Goal: Navigation & Orientation: Find specific page/section

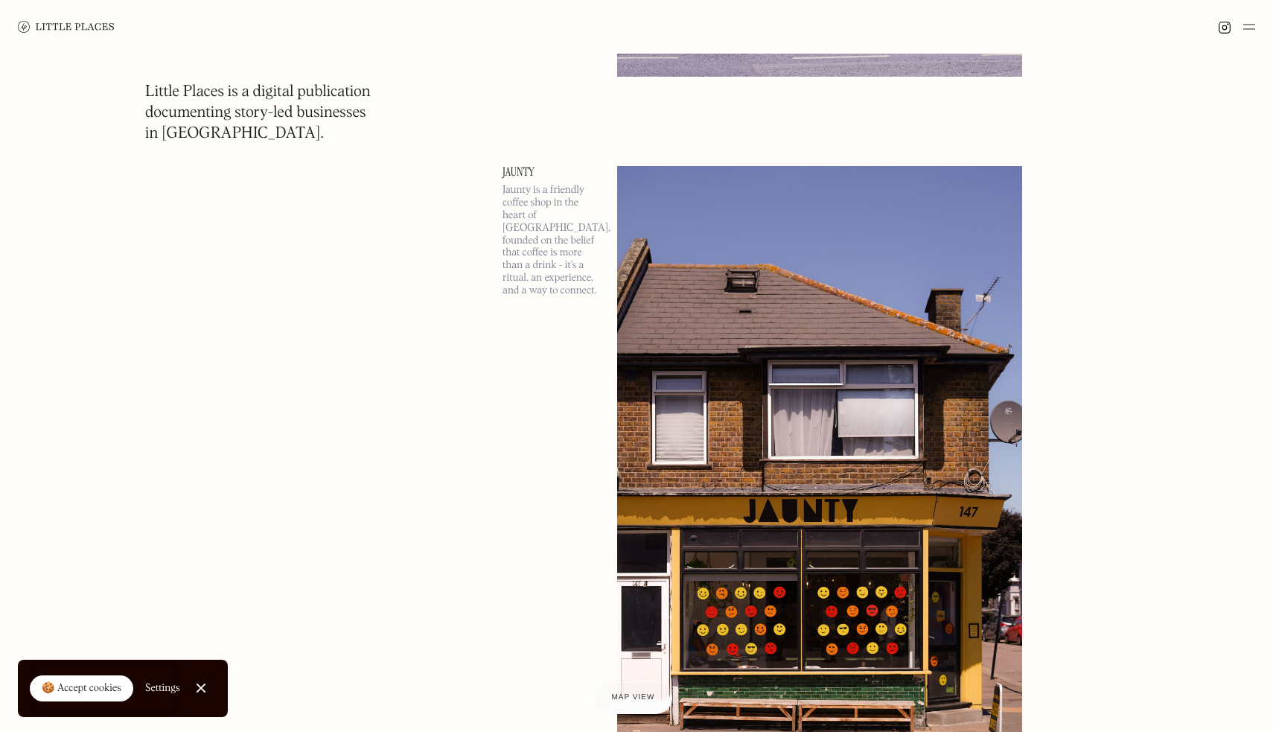
scroll to position [1091, 0]
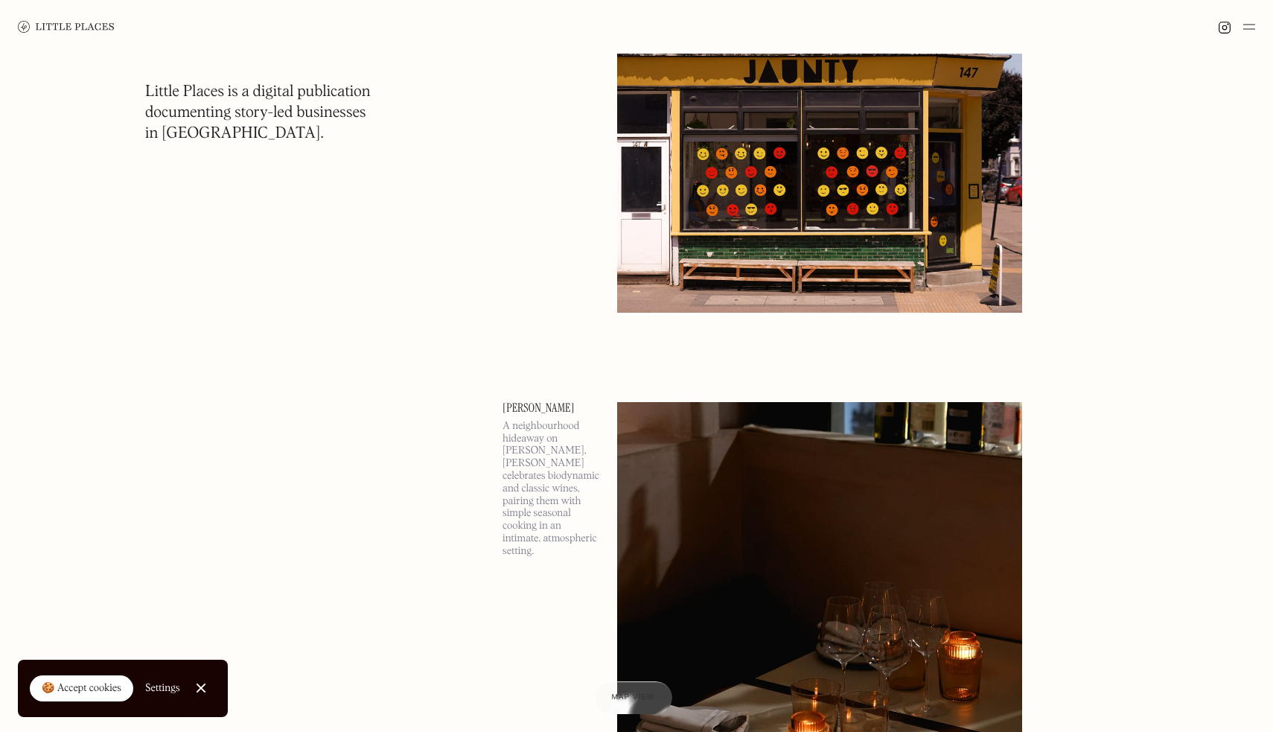
click at [718, 468] on img at bounding box center [819, 694] width 405 height 585
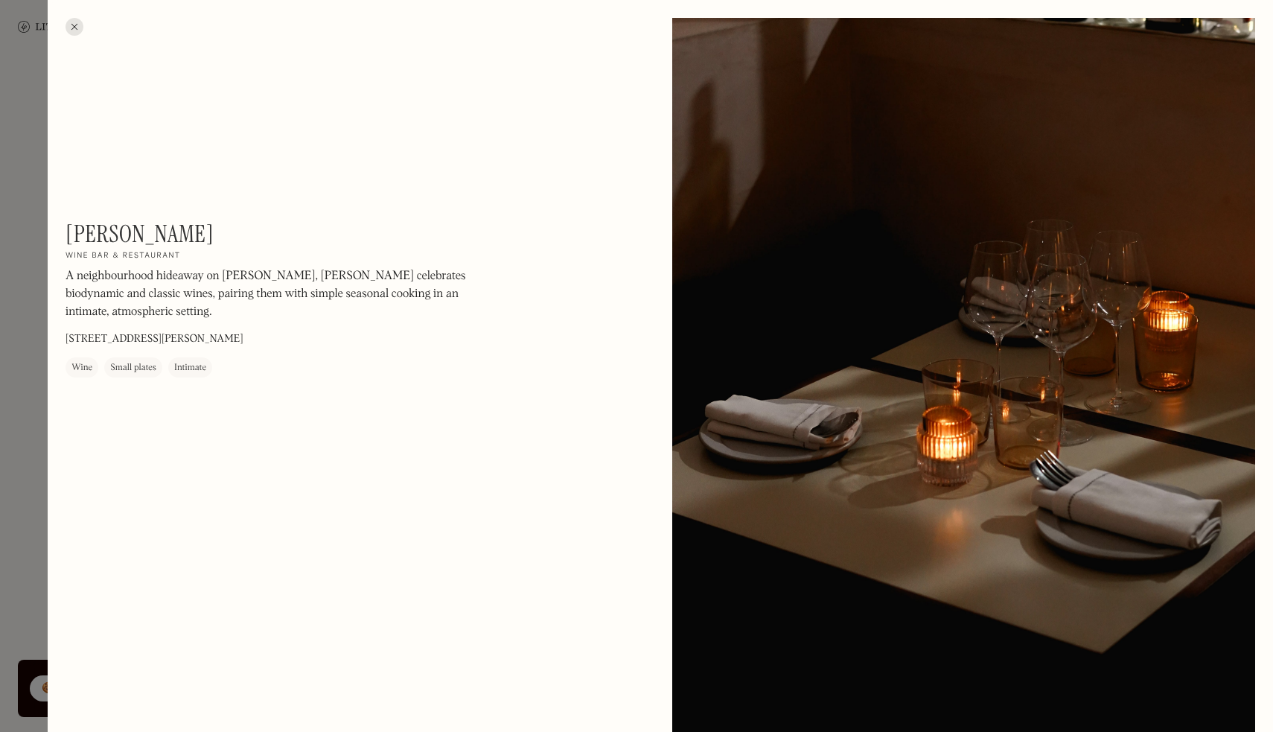
click at [33, 336] on div at bounding box center [636, 366] width 1273 height 732
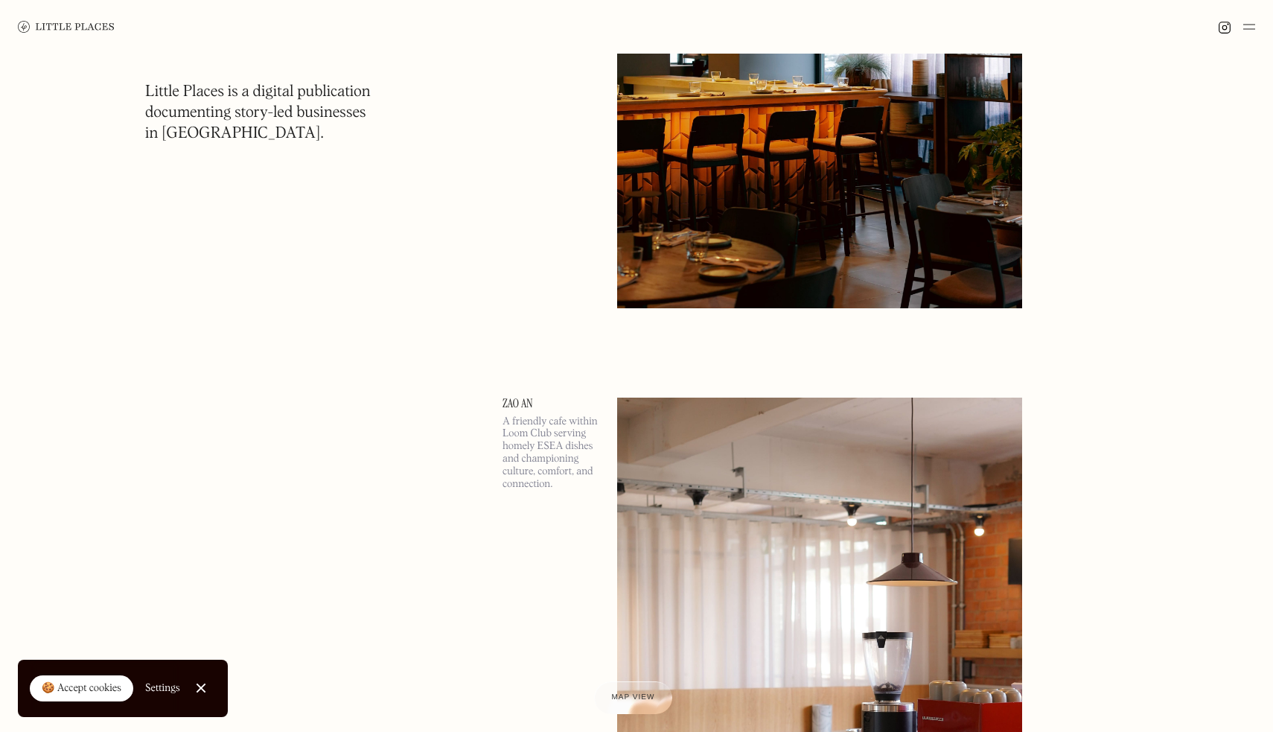
scroll to position [2456, 0]
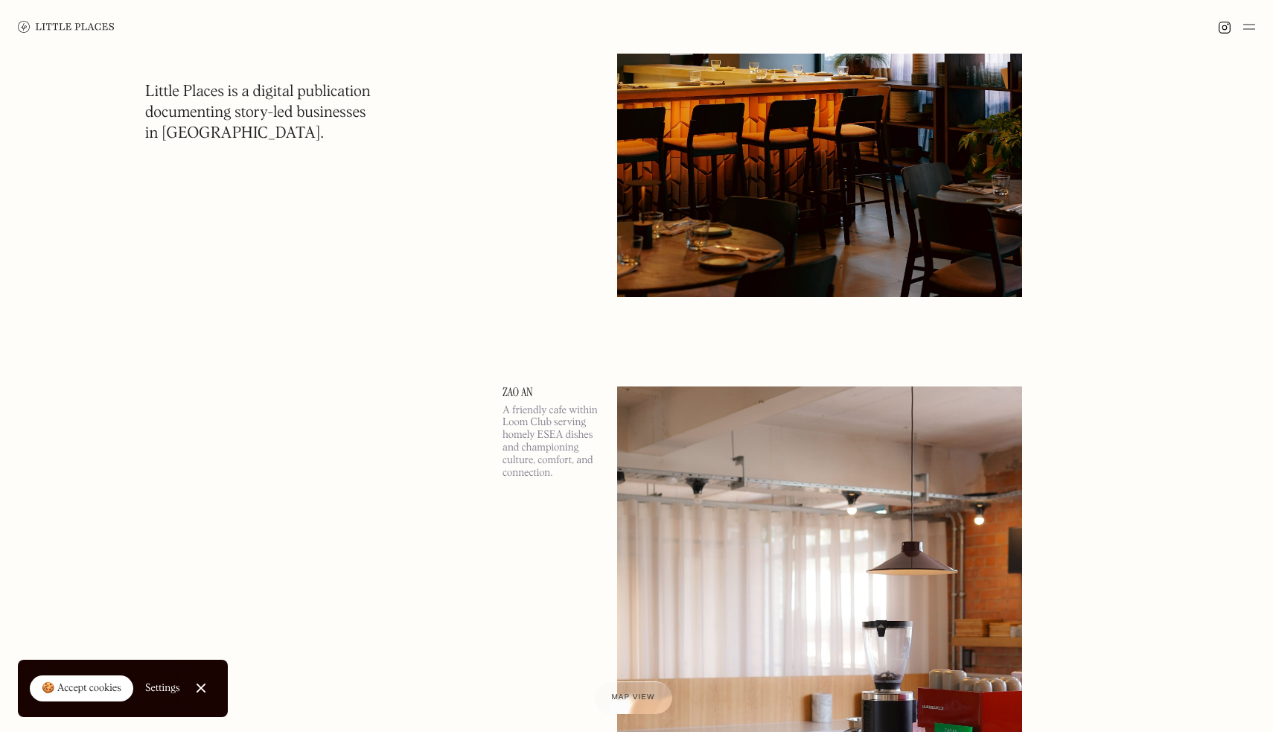
click at [1253, 20] on img at bounding box center [1249, 27] width 12 height 18
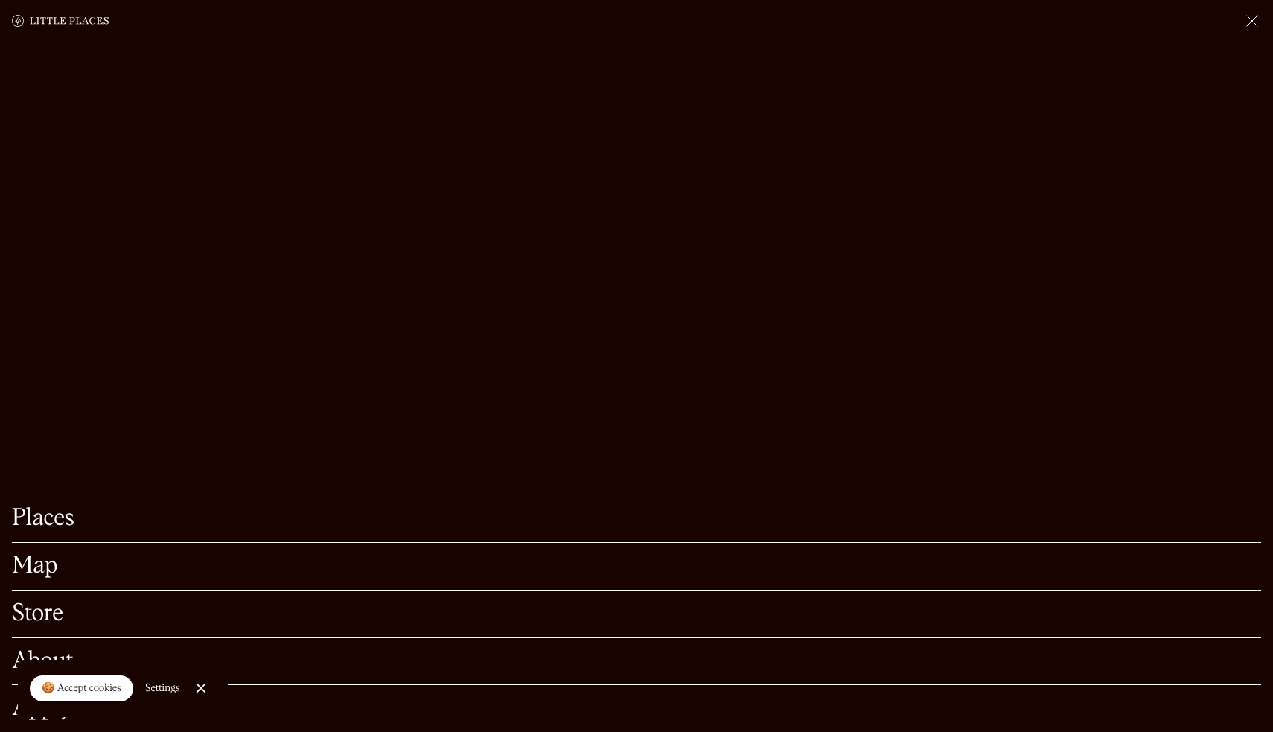
click at [39, 521] on link "Places" at bounding box center [636, 518] width 1249 height 23
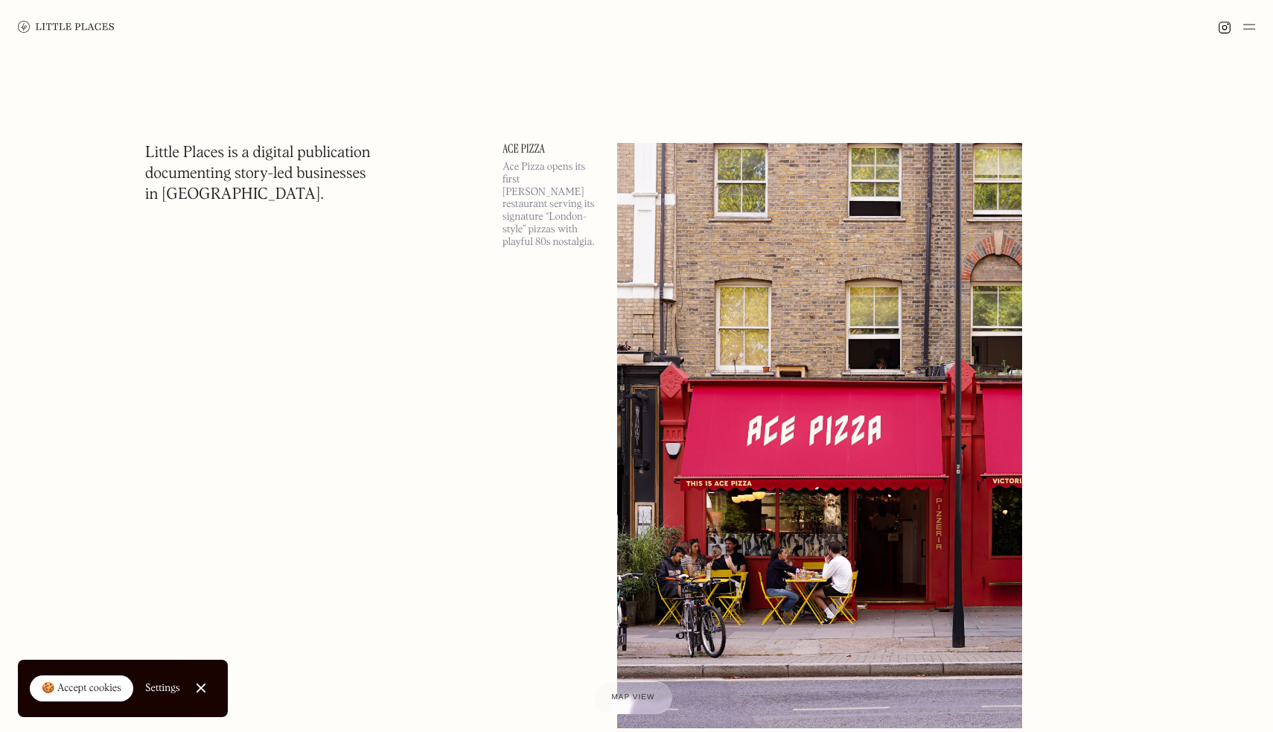
click at [871, 285] on img at bounding box center [819, 435] width 405 height 585
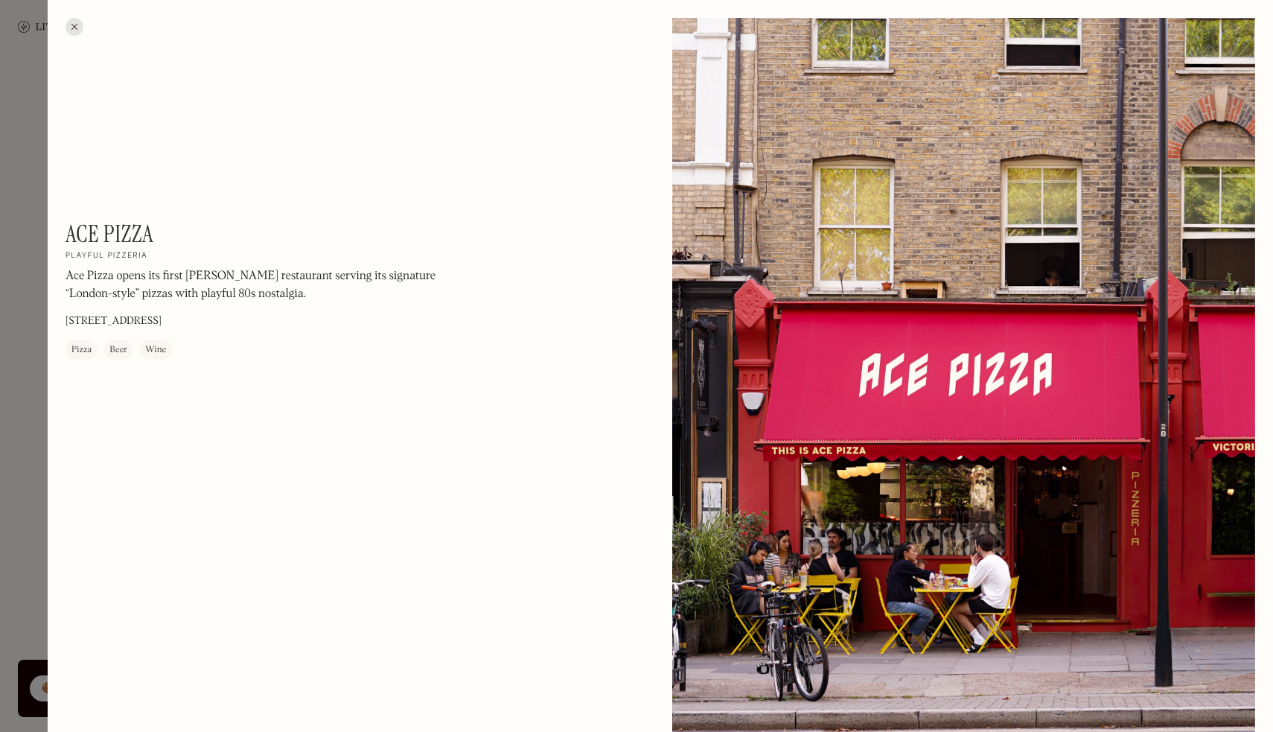
click at [678, 315] on div at bounding box center [963, 382] width 583 height 729
click at [71, 343] on div "Pizza" at bounding box center [82, 349] width 32 height 20
click at [22, 319] on div at bounding box center [636, 366] width 1273 height 732
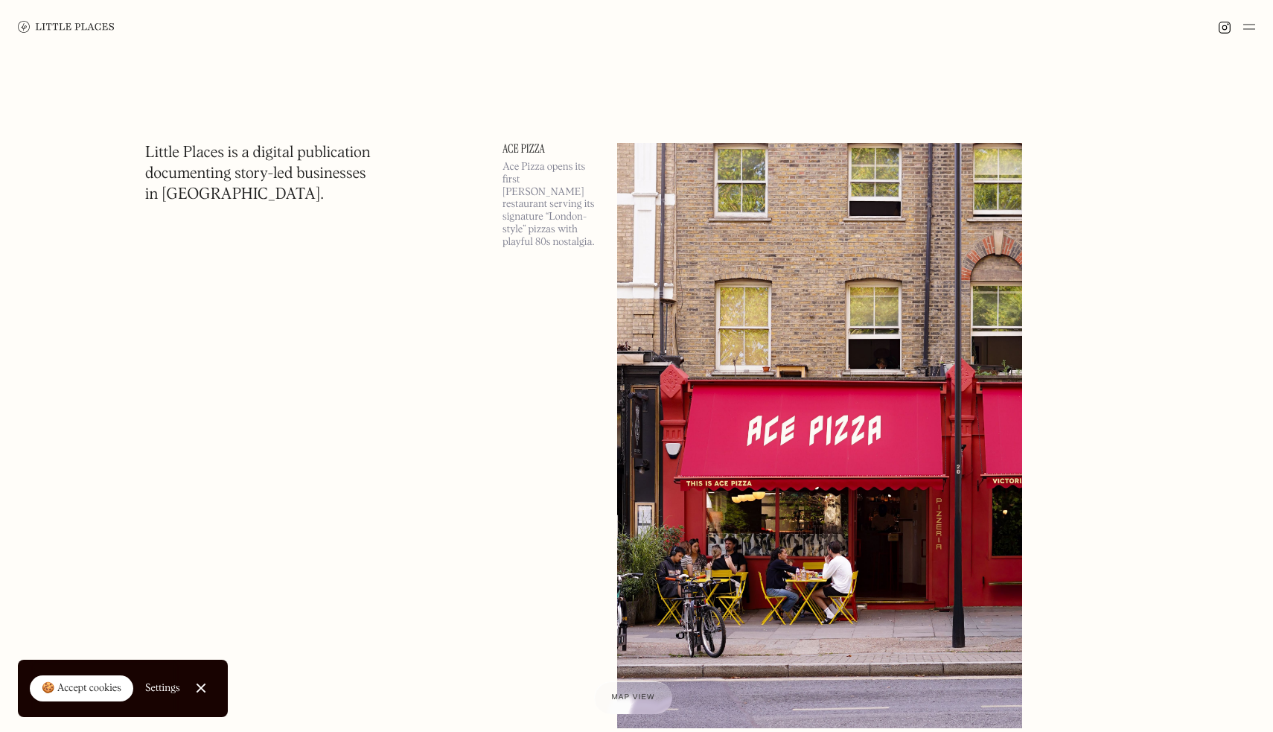
click at [1251, 30] on img at bounding box center [1249, 27] width 12 height 18
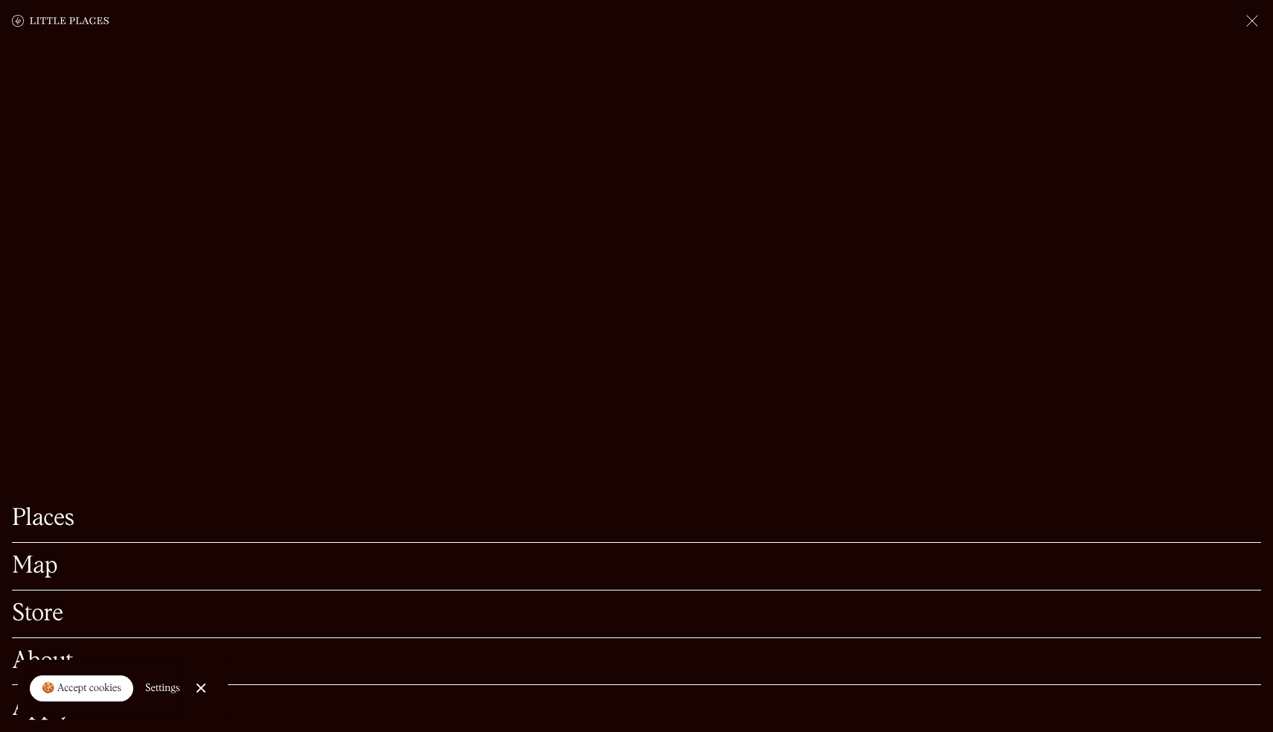
click at [48, 567] on link "Map" at bounding box center [636, 566] width 1249 height 23
